Goal: Navigation & Orientation: Find specific page/section

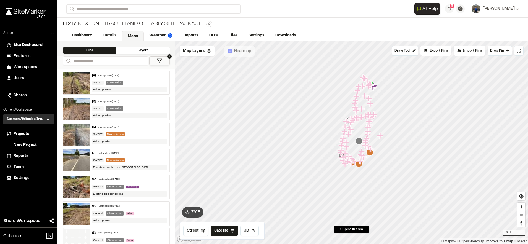
click at [34, 65] on span "Workspaces" at bounding box center [25, 67] width 23 height 6
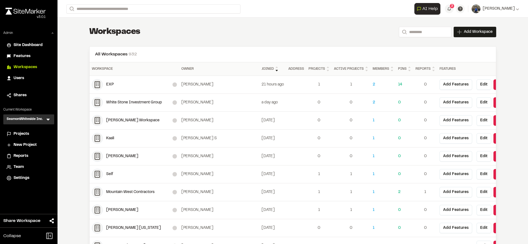
click at [23, 75] on span "Users" at bounding box center [19, 78] width 10 height 6
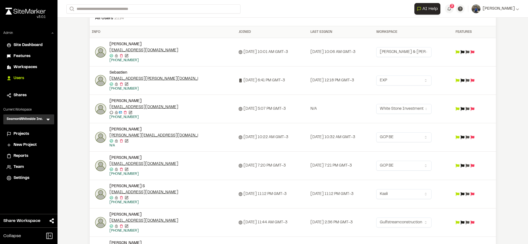
scroll to position [37, 0]
